Goal: Task Accomplishment & Management: Manage account settings

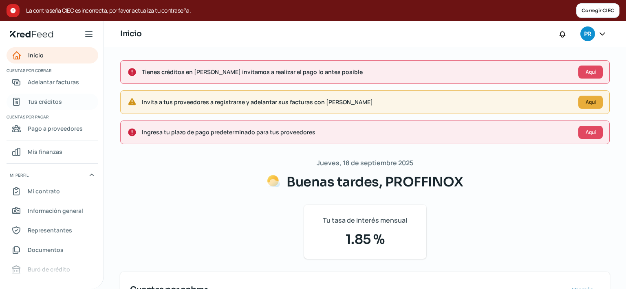
click at [43, 102] on span "Tus créditos" at bounding box center [45, 102] width 34 height 10
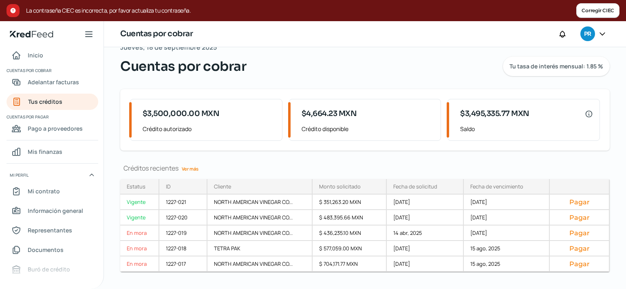
scroll to position [70, 0]
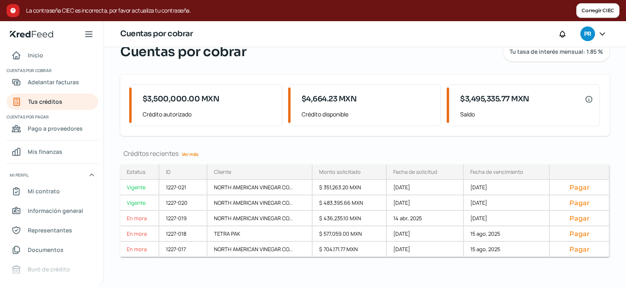
click at [194, 151] on link "Ver más" at bounding box center [189, 154] width 23 height 13
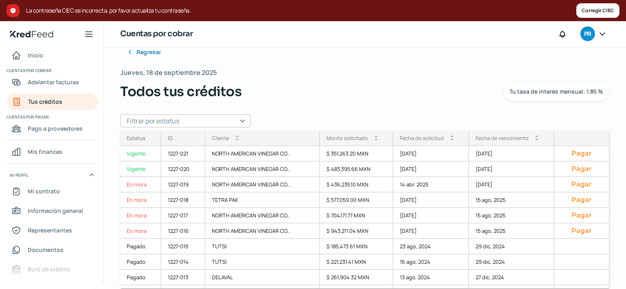
scroll to position [28, 0]
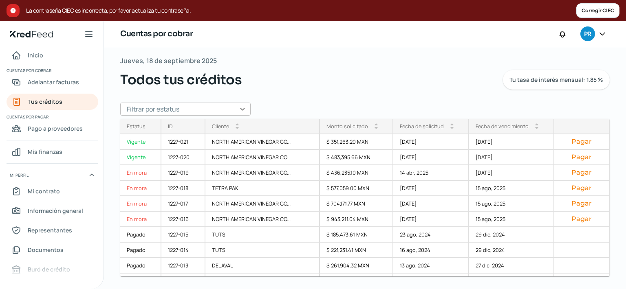
click at [601, 34] on icon at bounding box center [602, 34] width 5 height 2
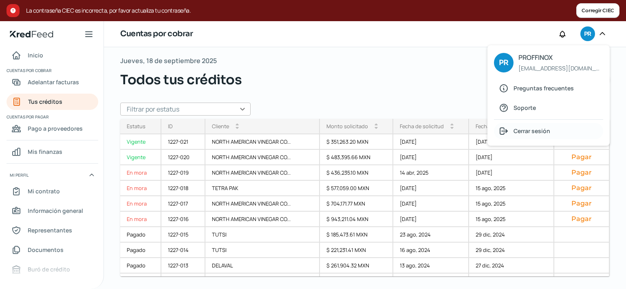
click at [523, 133] on span "Cerrar sesión" at bounding box center [531, 131] width 37 height 10
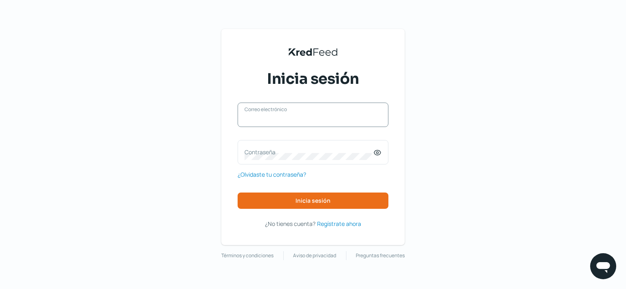
click at [323, 120] on input "Correo electrónico" at bounding box center [312, 118] width 137 height 7
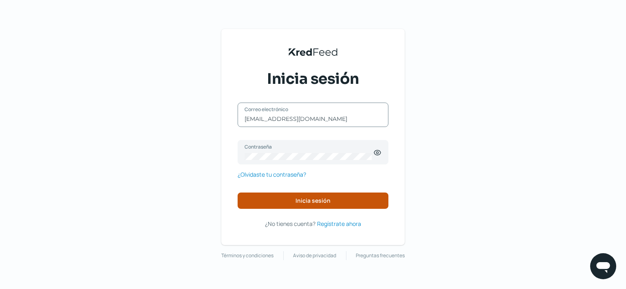
type input "[EMAIL_ADDRESS][DOMAIN_NAME]"
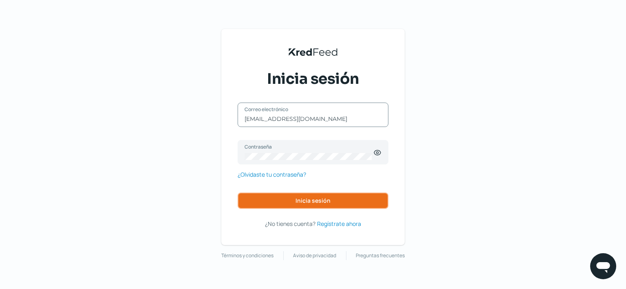
click at [297, 195] on button "Inicia sesión" at bounding box center [312, 201] width 151 height 16
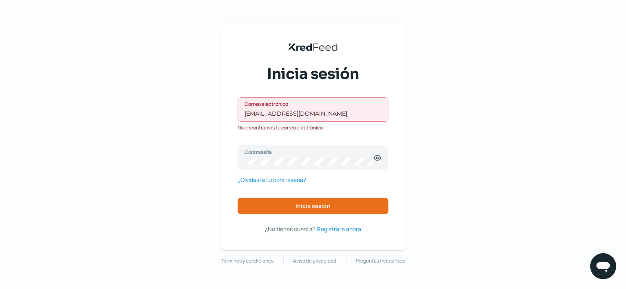
click at [328, 103] on label "Correo electrónico" at bounding box center [308, 104] width 129 height 7
click at [328, 110] on input "[EMAIL_ADDRESS][DOMAIN_NAME]" at bounding box center [312, 113] width 137 height 7
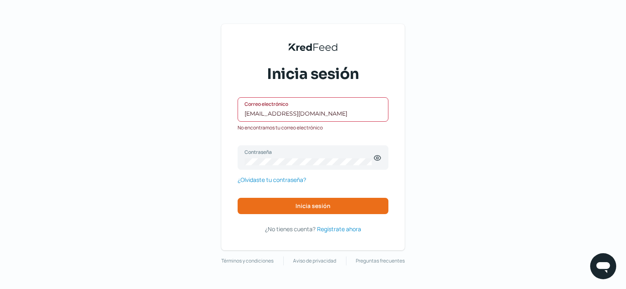
click at [349, 111] on input "[EMAIL_ADDRESS][DOMAIN_NAME]" at bounding box center [312, 113] width 137 height 7
drag, startPoint x: 354, startPoint y: 112, endPoint x: 160, endPoint y: 115, distance: 194.3
click at [244, 115] on input "[EMAIL_ADDRESS][DOMAIN_NAME]" at bounding box center [312, 113] width 137 height 7
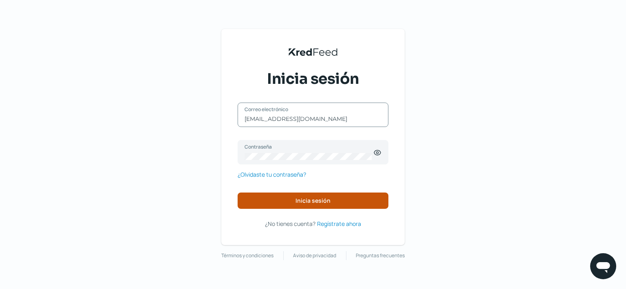
type input "[EMAIL_ADDRESS][DOMAIN_NAME]"
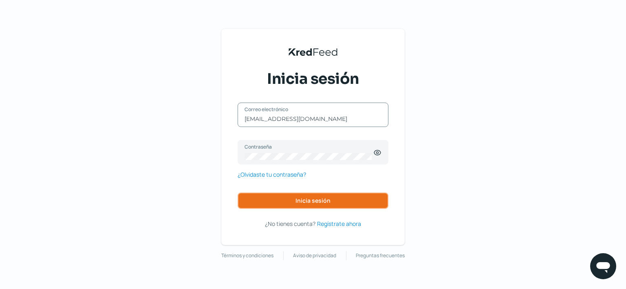
click at [302, 193] on button "Inicia sesión" at bounding box center [312, 201] width 151 height 16
